Goal: Task Accomplishment & Management: Manage account settings

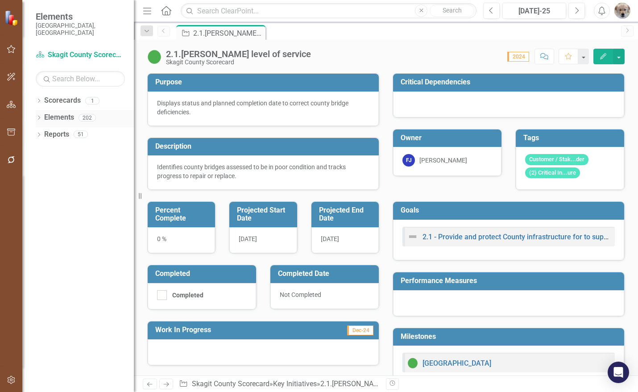
click at [41, 116] on icon "Dropdown" at bounding box center [39, 118] width 6 height 5
click at [46, 150] on icon "Dropdown" at bounding box center [43, 152] width 6 height 5
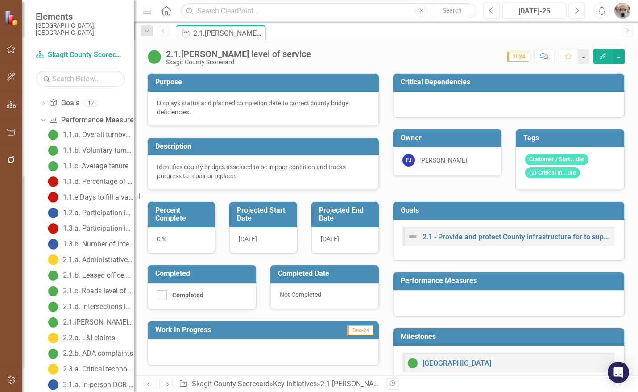
scroll to position [45, 0]
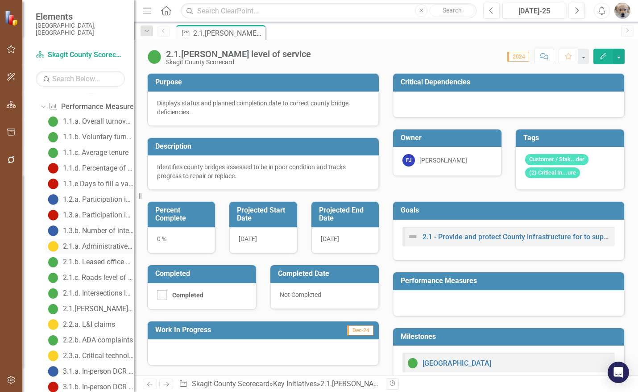
click at [97, 242] on div "2.1.a. Administrative office space" at bounding box center [98, 246] width 71 height 8
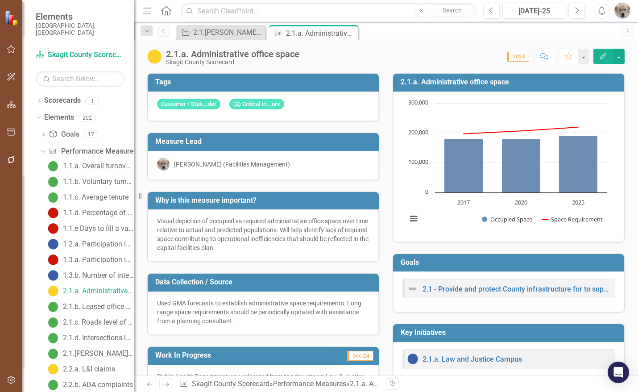
click at [622, 11] on img "button" at bounding box center [622, 11] width 16 height 16
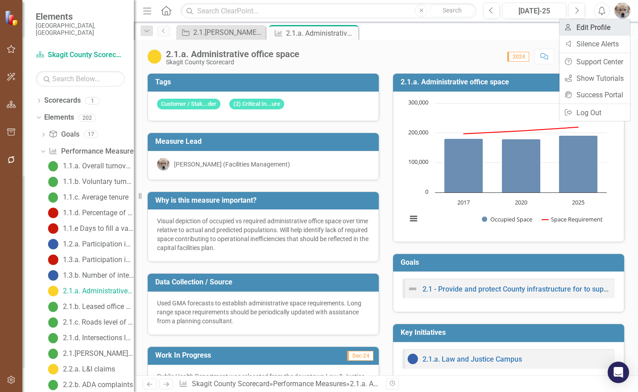
click at [600, 25] on link "User Edit Profile" at bounding box center [594, 27] width 70 height 16
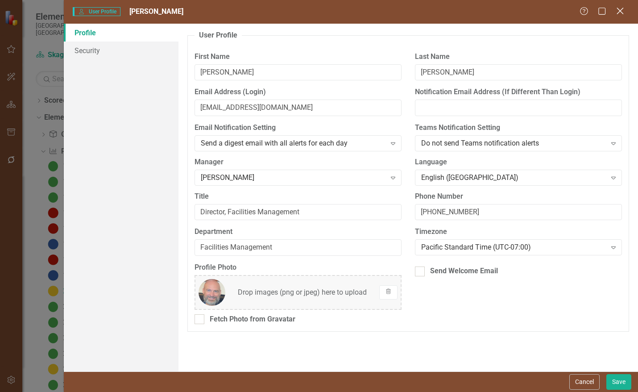
click at [619, 12] on icon at bounding box center [619, 11] width 7 height 7
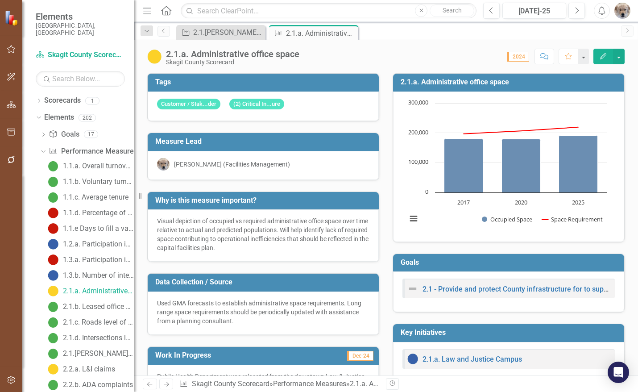
click at [620, 12] on img "button" at bounding box center [622, 11] width 16 height 16
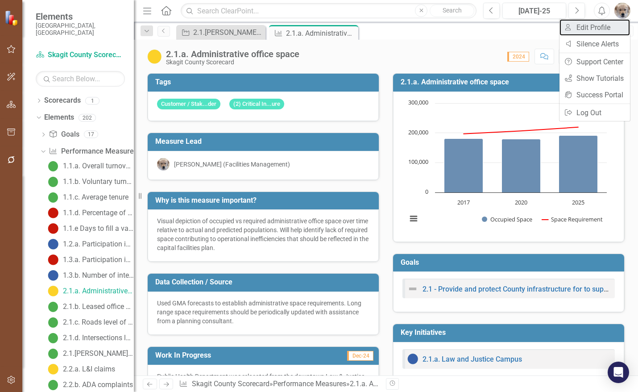
click at [595, 27] on link "User Edit Profile" at bounding box center [594, 27] width 70 height 16
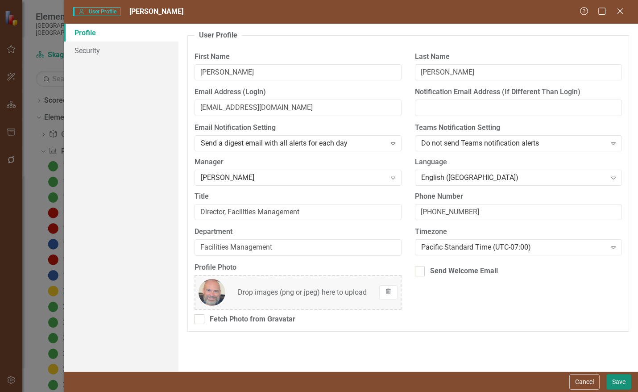
click at [615, 382] on button "Save" at bounding box center [618, 382] width 25 height 16
